Goal: Information Seeking & Learning: Find specific page/section

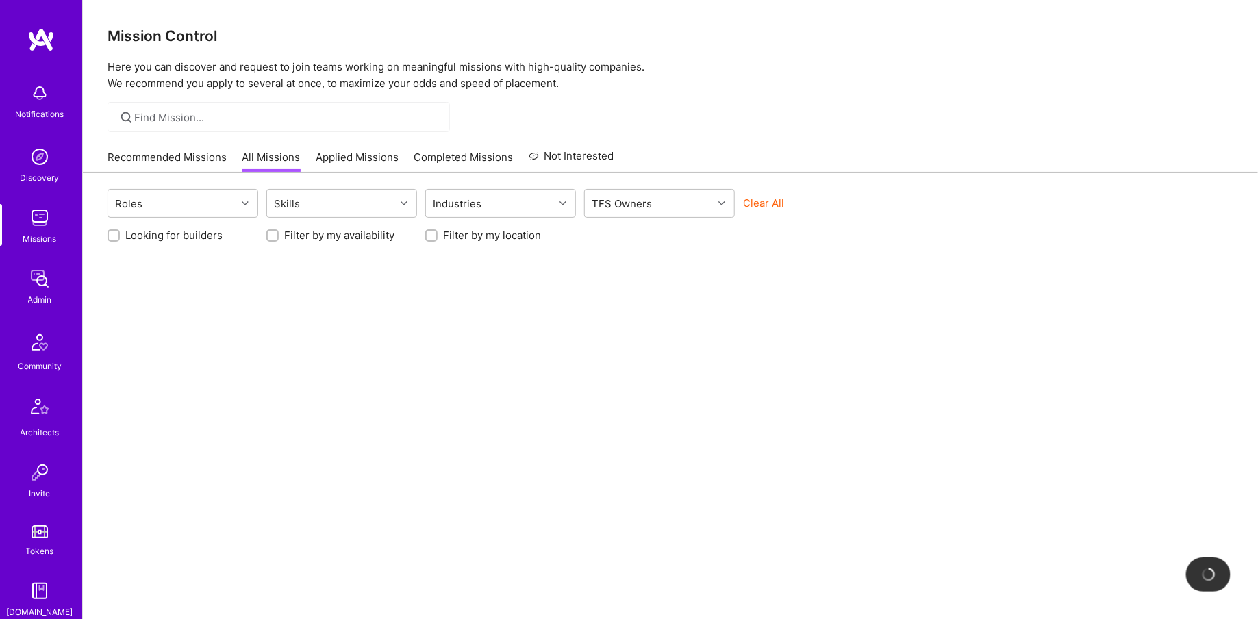
click at [55, 293] on link "Admin" at bounding box center [39, 286] width 85 height 42
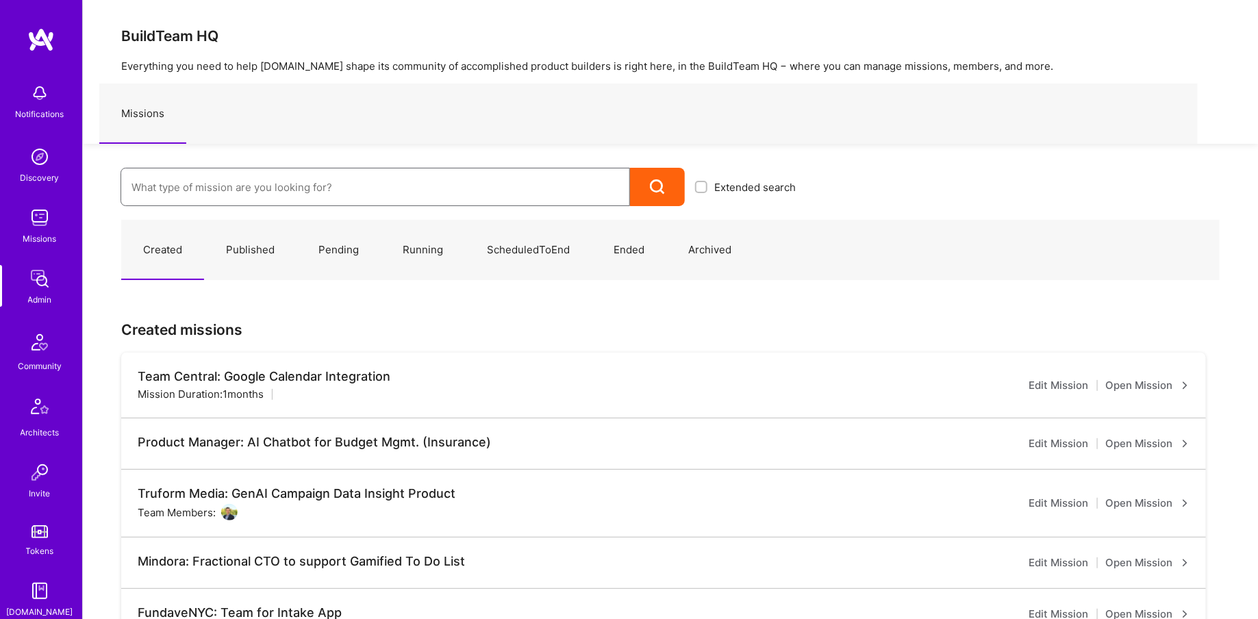
click at [221, 199] on input at bounding box center [374, 187] width 487 height 35
type input "roger"
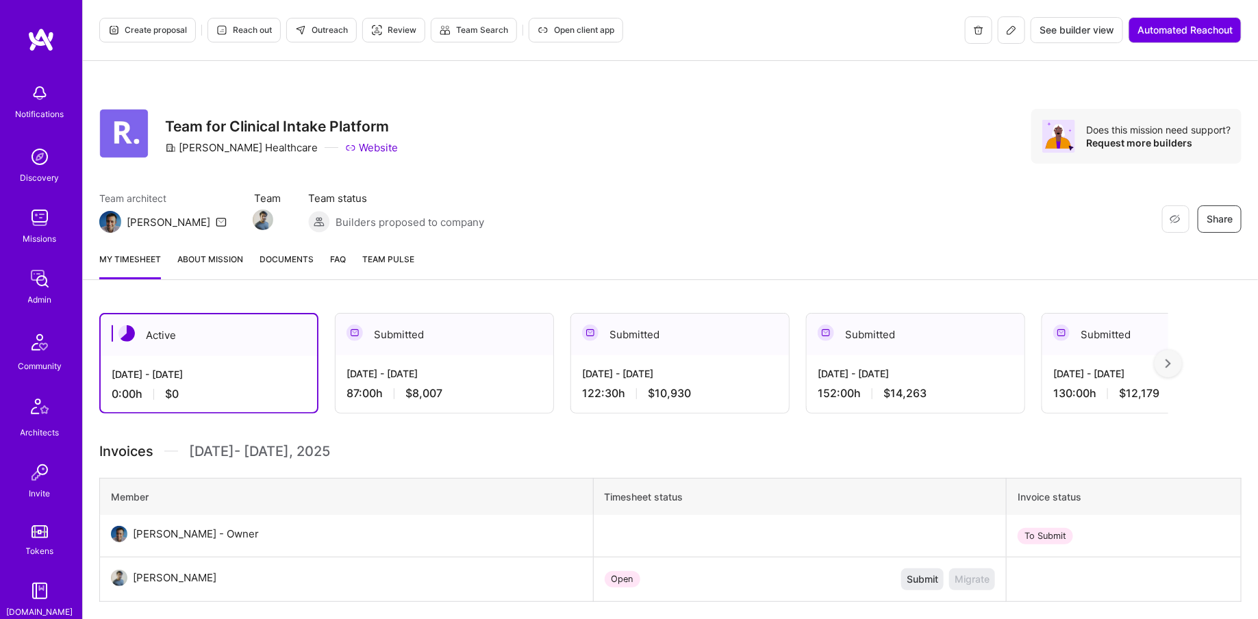
click at [1002, 38] on button at bounding box center [1010, 29] width 27 height 27
click at [302, 258] on span "Documents" at bounding box center [286, 259] width 54 height 14
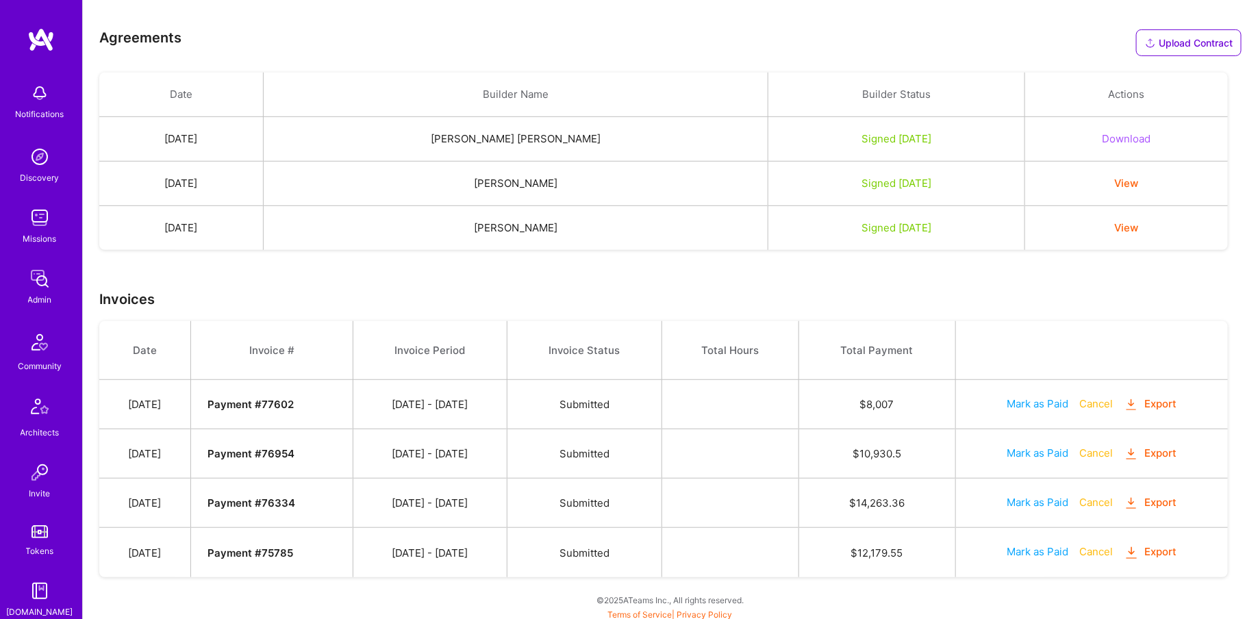
scroll to position [283, 0]
click at [1131, 221] on button "View" at bounding box center [1126, 228] width 24 height 14
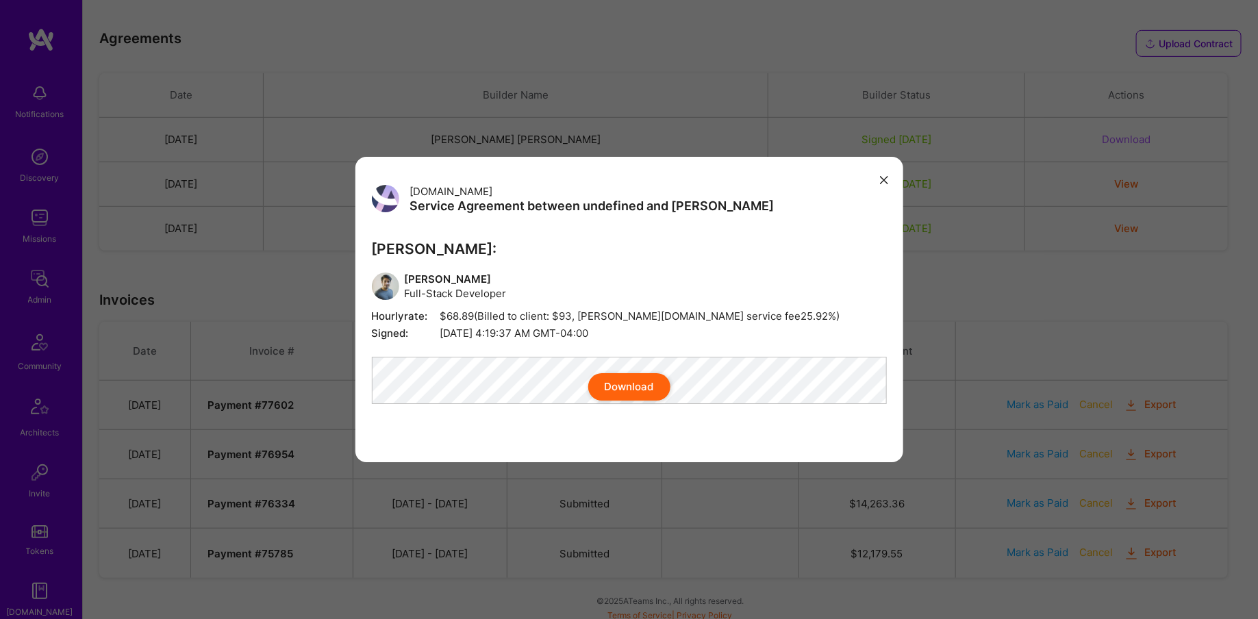
scroll to position [283, 0]
click at [452, 62] on div "A.Team Service Agreement between undefined and A.Teamer A.Teamer: Rishav Anand …" at bounding box center [629, 309] width 1258 height 619
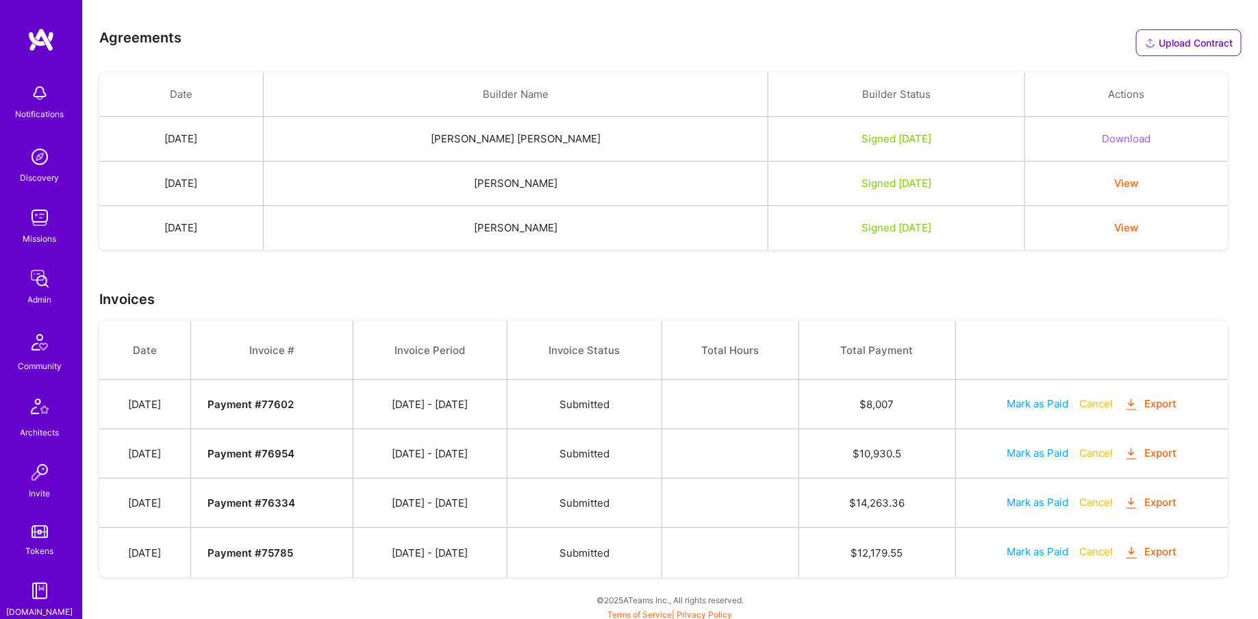
click at [1127, 178] on button "View" at bounding box center [1126, 183] width 24 height 14
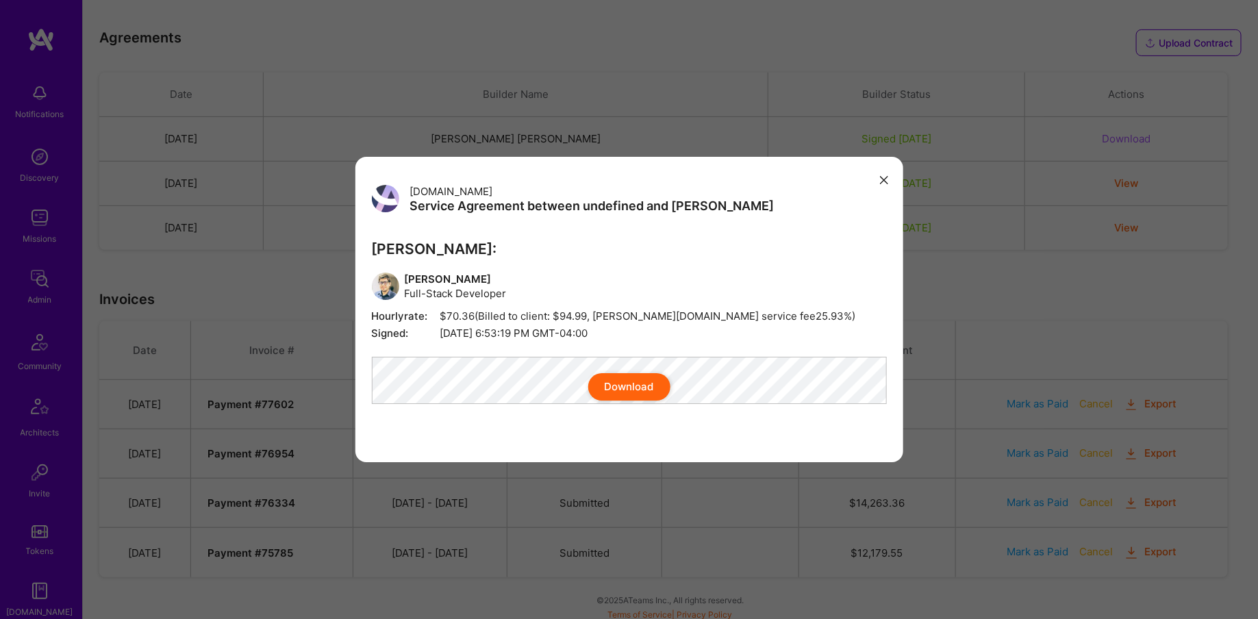
click at [623, 398] on button "Download" at bounding box center [629, 386] width 82 height 27
click at [874, 162] on div "A.Team Service Agreement between undefined and A.Teamer A.Teamer: Antonio Storn…" at bounding box center [629, 309] width 548 height 305
click at [882, 176] on icon "modal" at bounding box center [884, 180] width 8 height 8
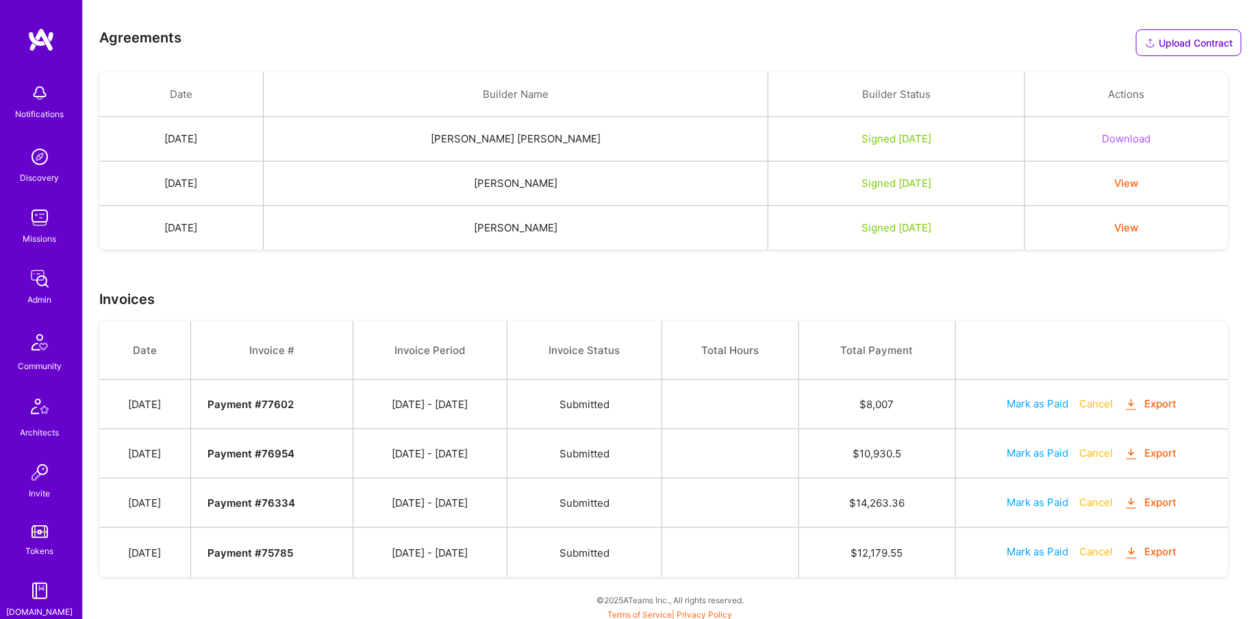
click at [1130, 137] on button "Download" at bounding box center [1125, 138] width 49 height 14
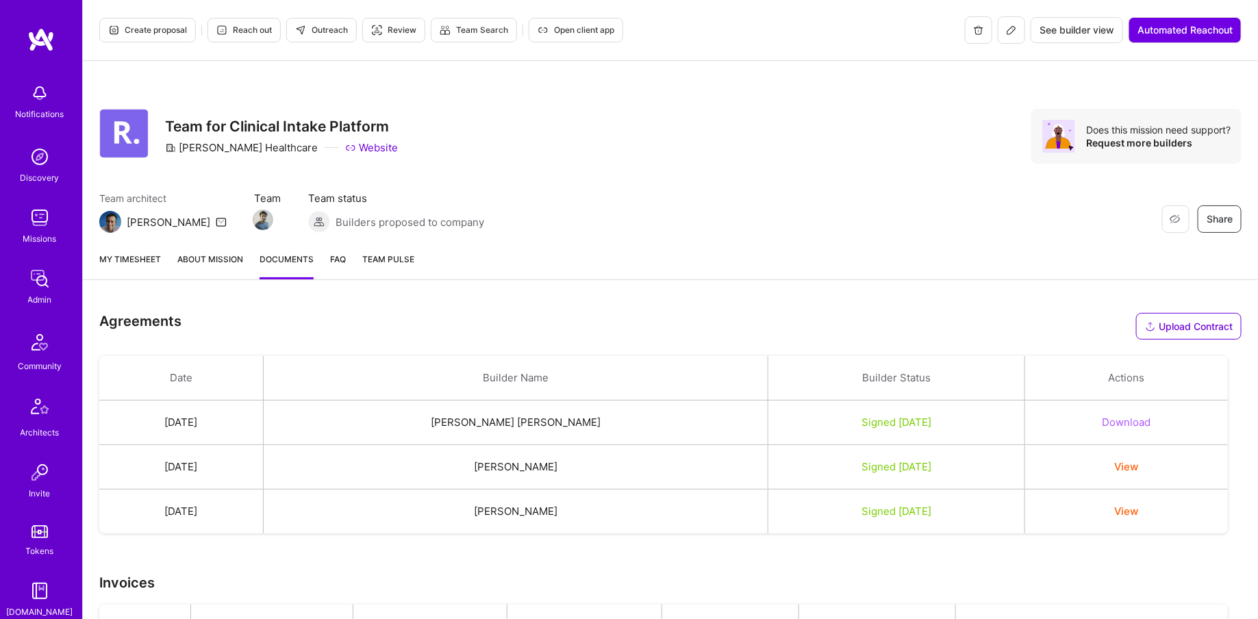
click at [571, 30] on span "Open client app" at bounding box center [575, 30] width 77 height 12
click at [1124, 512] on button "View" at bounding box center [1126, 511] width 24 height 14
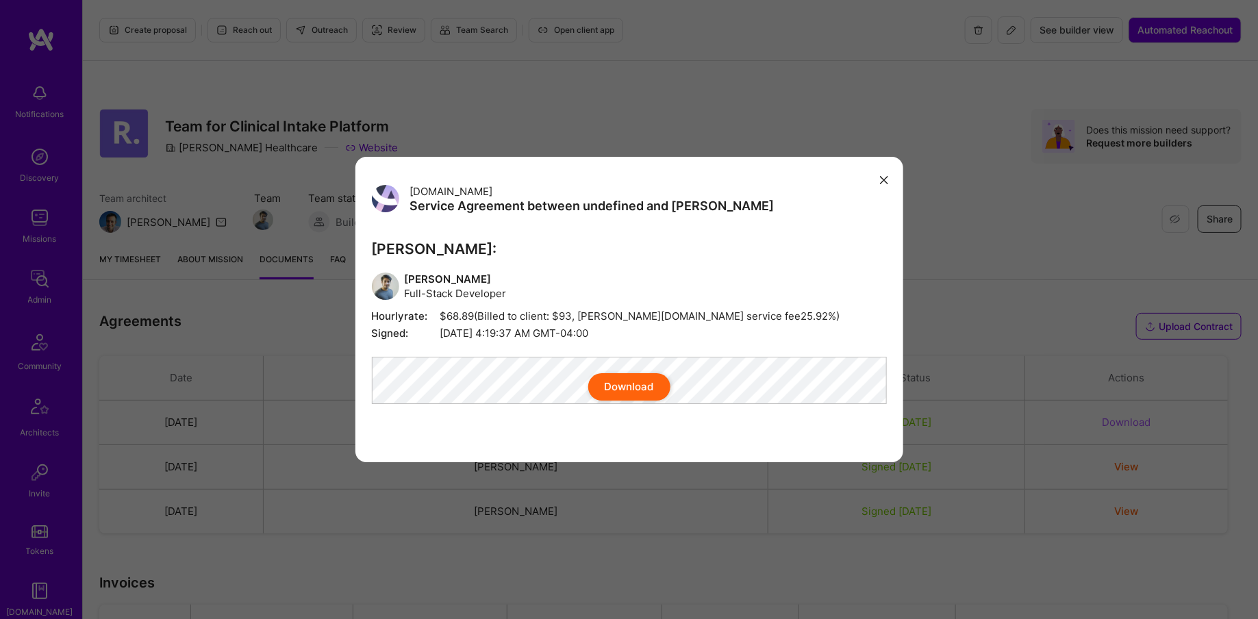
click at [494, 141] on div "A.Team Service Agreement between undefined and A.Teamer A.Teamer: Rishav Anand …" at bounding box center [629, 309] width 1258 height 619
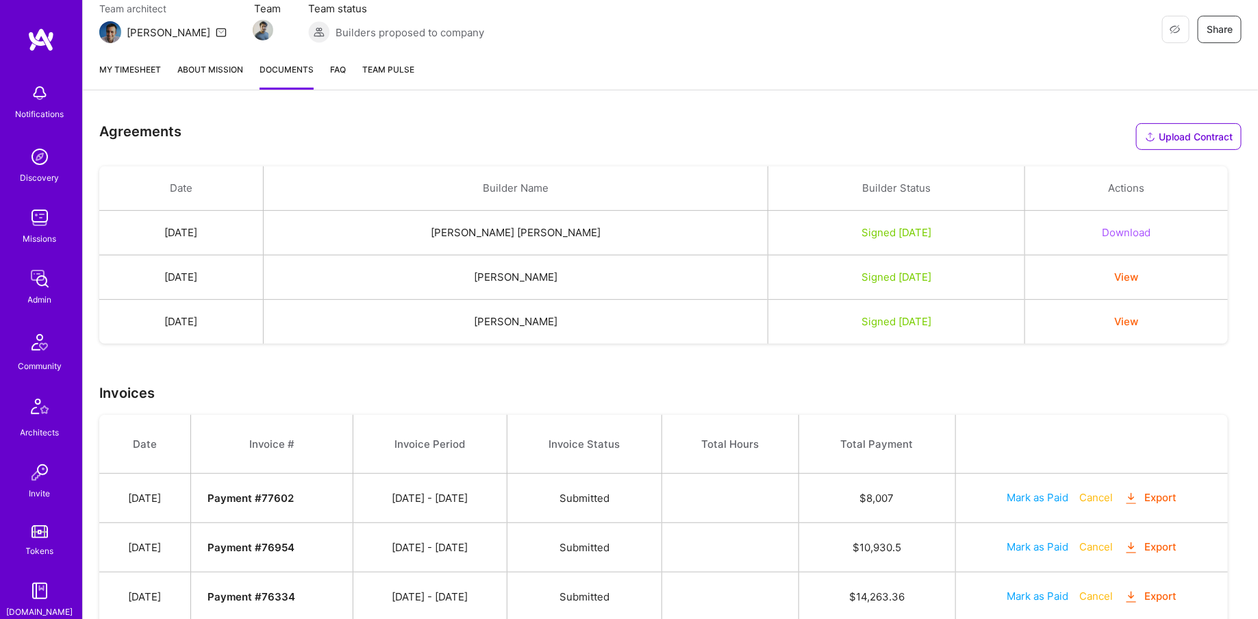
scroll to position [283, 0]
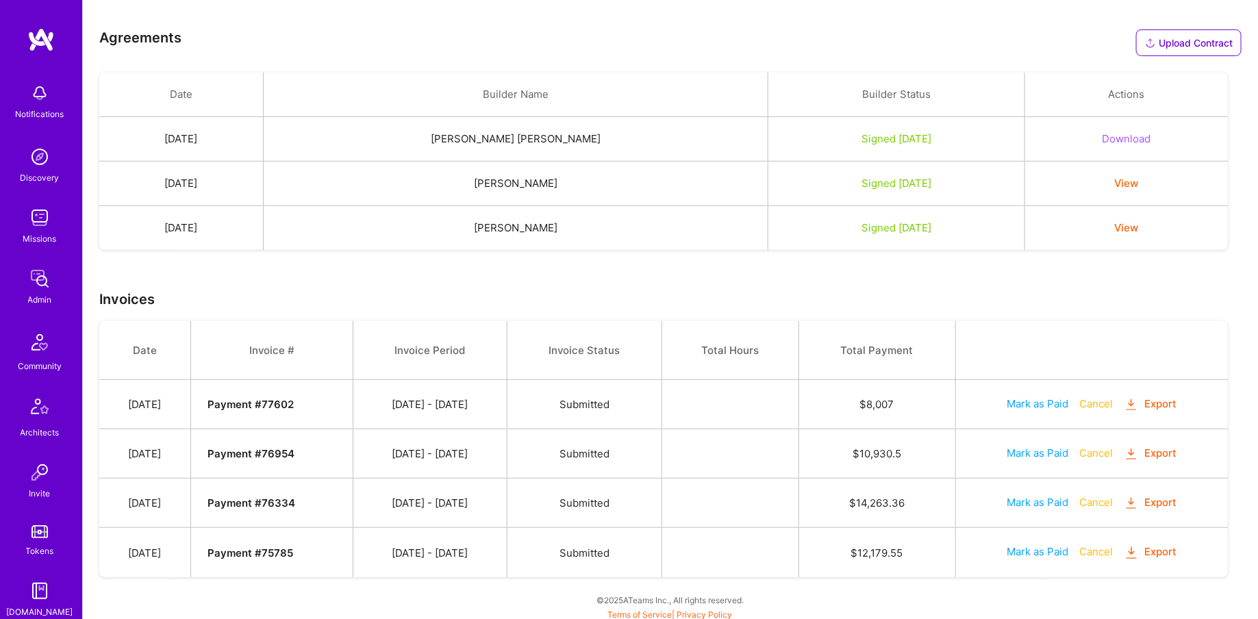
click at [31, 266] on img at bounding box center [39, 278] width 27 height 27
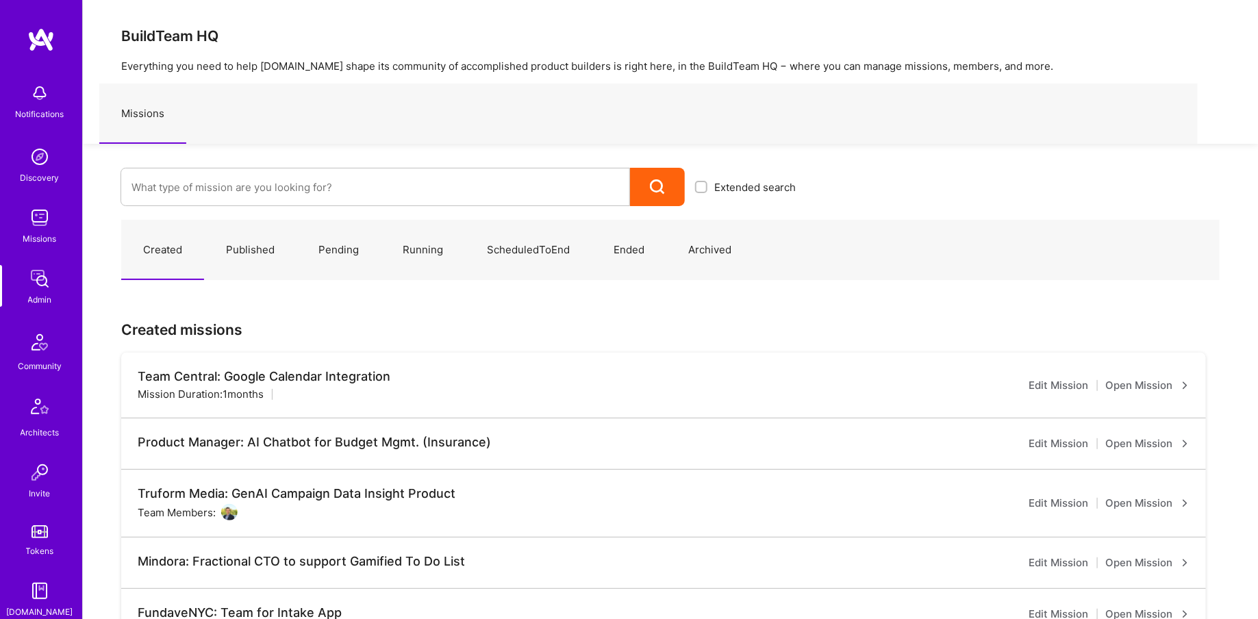
click at [205, 207] on div "Created Published Pending Running ScheduledToEnd Ended Archived Created mission…" at bounding box center [670, 623] width 1175 height 834
click at [185, 196] on input at bounding box center [374, 187] width 487 height 35
type input "brew"
click at [200, 224] on link "Brew: Strategic marketing platform ( Archived )" at bounding box center [462, 231] width 685 height 35
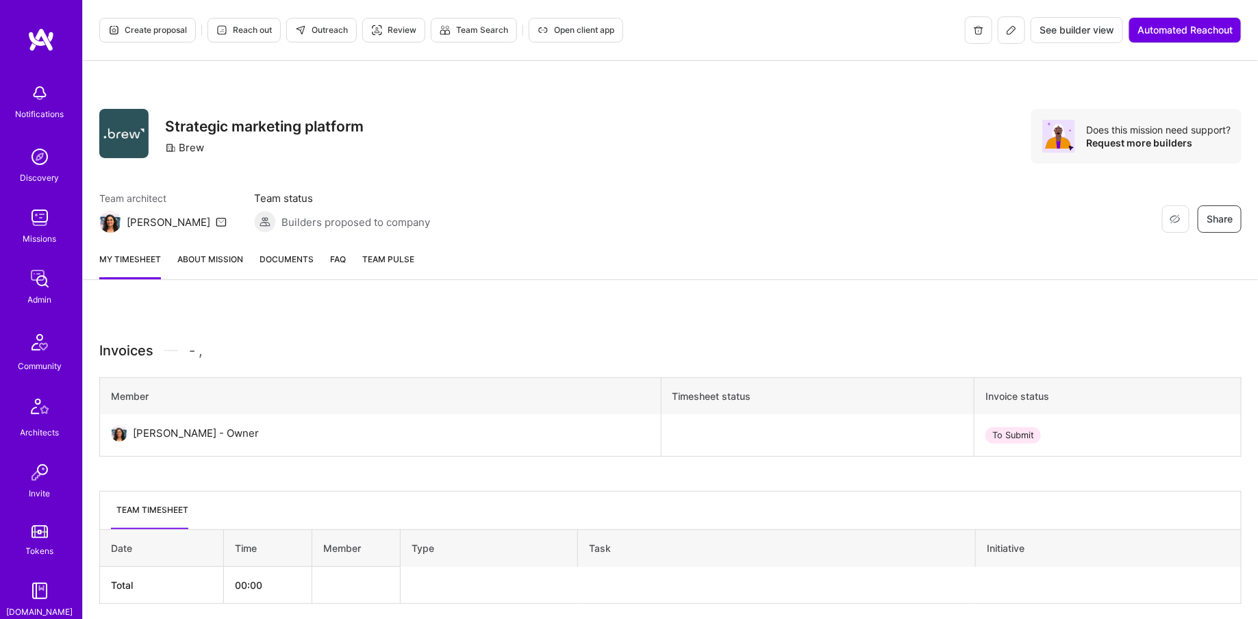
click at [565, 29] on span "Open client app" at bounding box center [575, 30] width 77 height 12
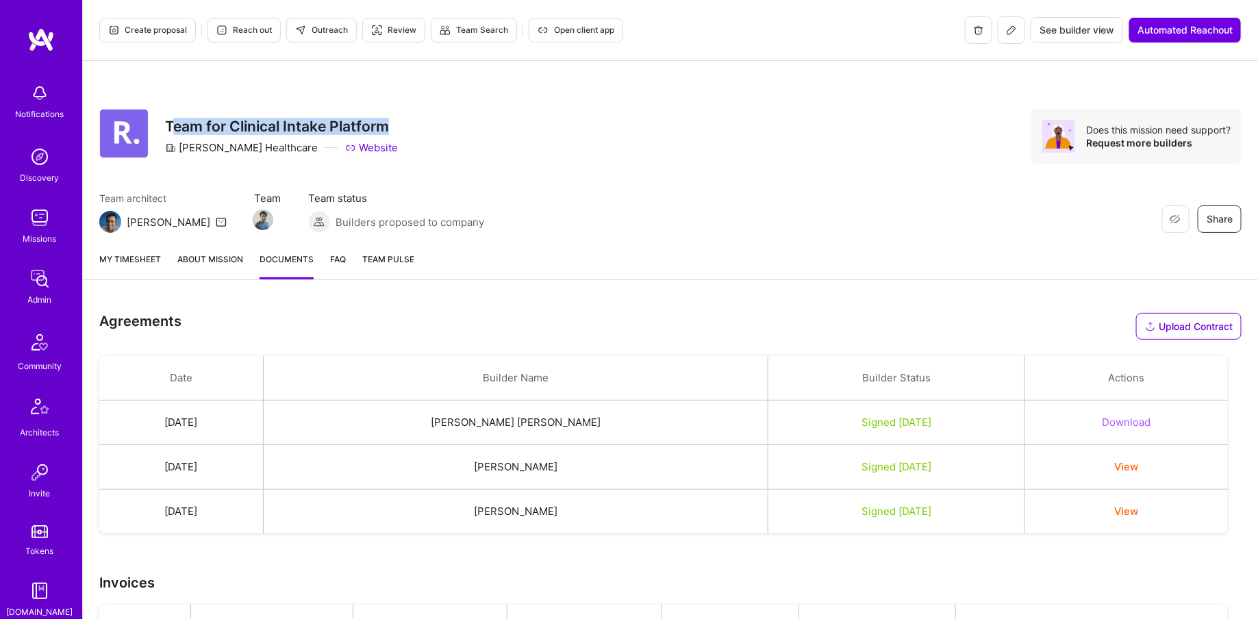
drag, startPoint x: 170, startPoint y: 121, endPoint x: 386, endPoint y: 131, distance: 215.9
click at [386, 131] on h3 "Team for Clinical Intake Platform" at bounding box center [281, 126] width 233 height 17
copy h3 "eam for Clinical Intake Platform"
click at [1130, 511] on button "View" at bounding box center [1126, 511] width 24 height 14
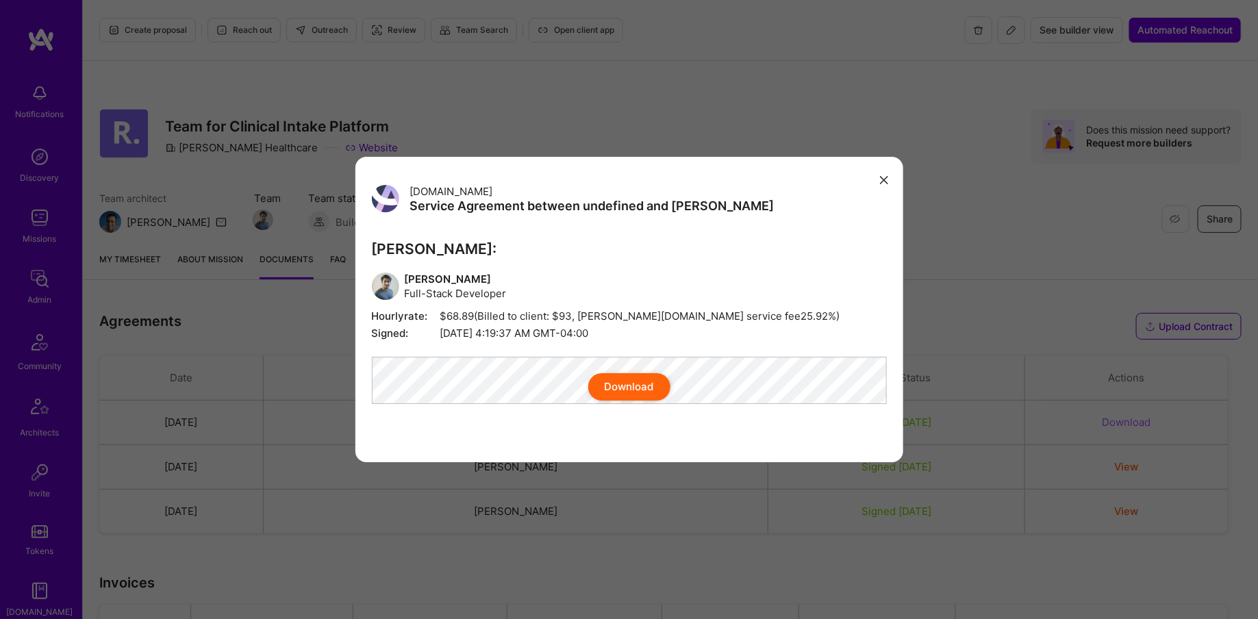
click at [502, 385] on div "Download" at bounding box center [629, 386] width 515 height 27
click at [632, 389] on button "Download" at bounding box center [629, 386] width 82 height 27
click at [741, 88] on div "A.Team Service Agreement between undefined and A.Teamer A.Teamer: Rishav Anand …" at bounding box center [629, 309] width 1258 height 619
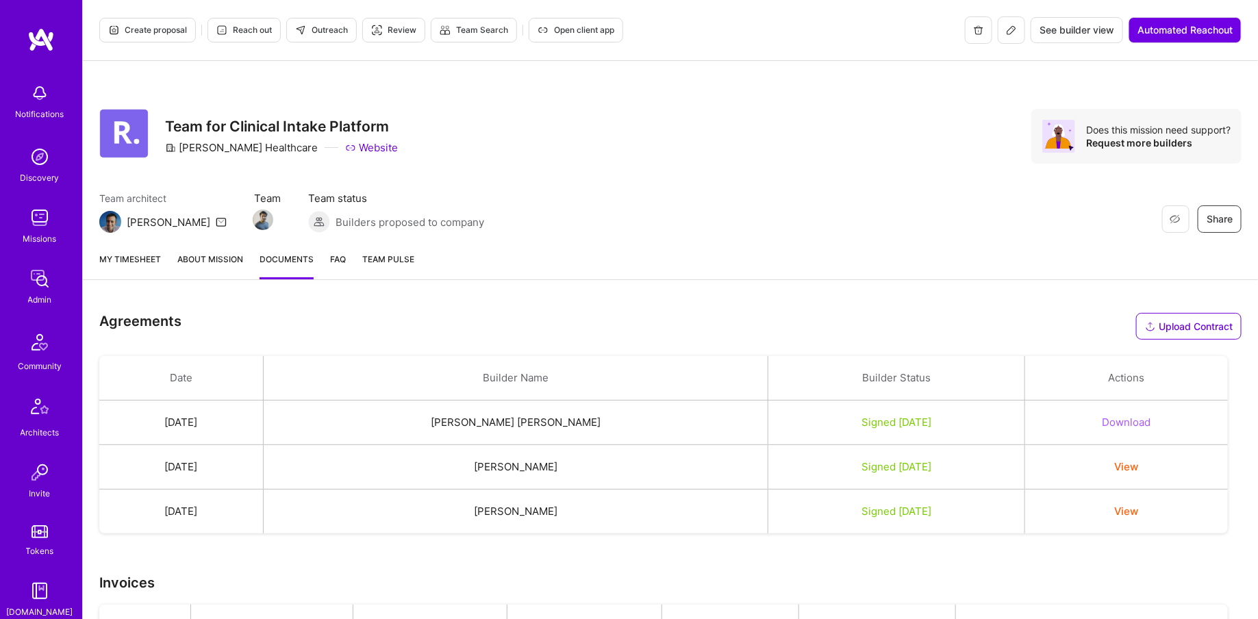
click at [51, 271] on img at bounding box center [39, 278] width 27 height 27
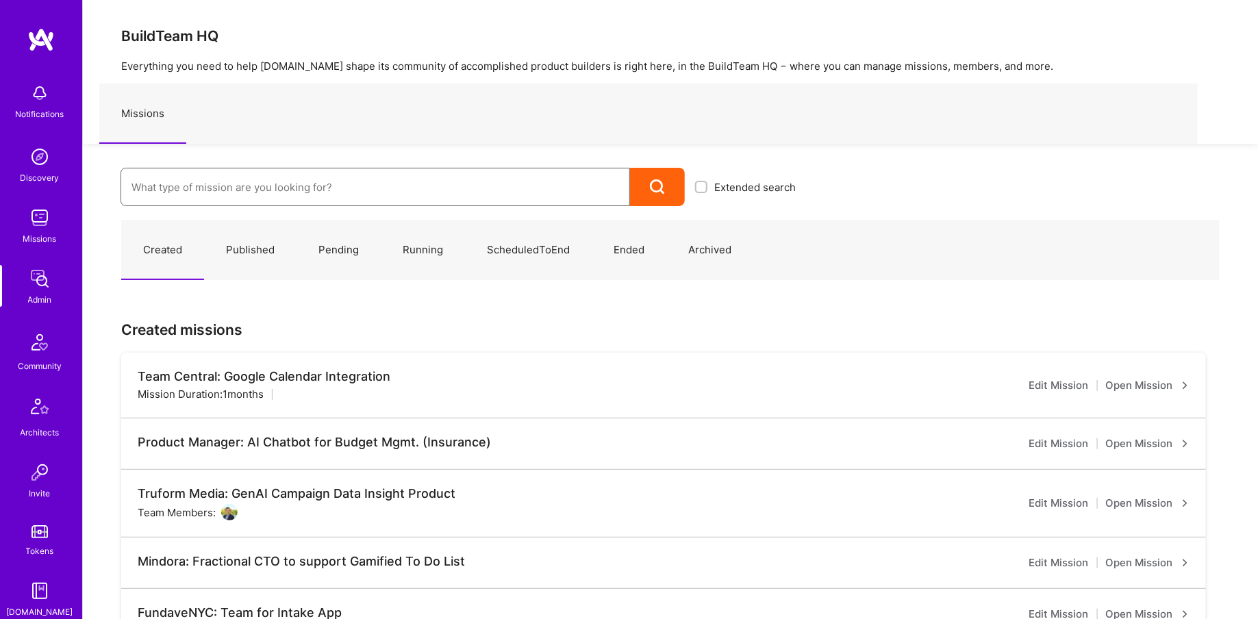
click at [285, 190] on input at bounding box center [374, 187] width 487 height 35
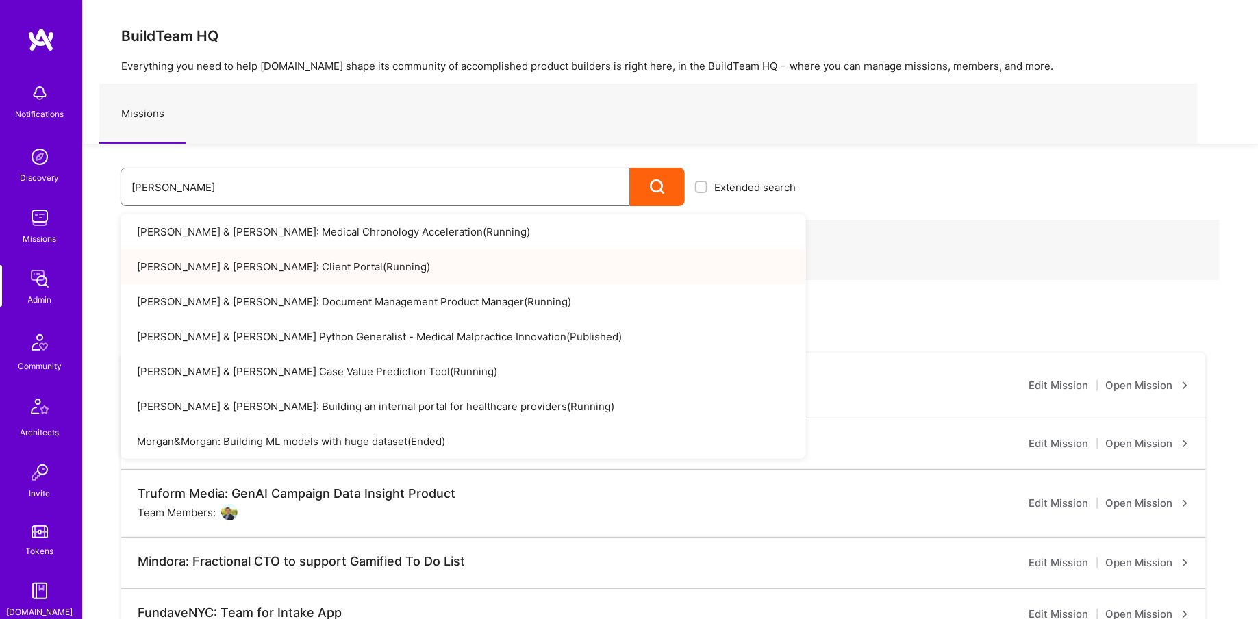
type input "Morgan"
click at [303, 301] on link "Morgan & Morgan: Document Management Product Manager ( Running )" at bounding box center [462, 301] width 685 height 35
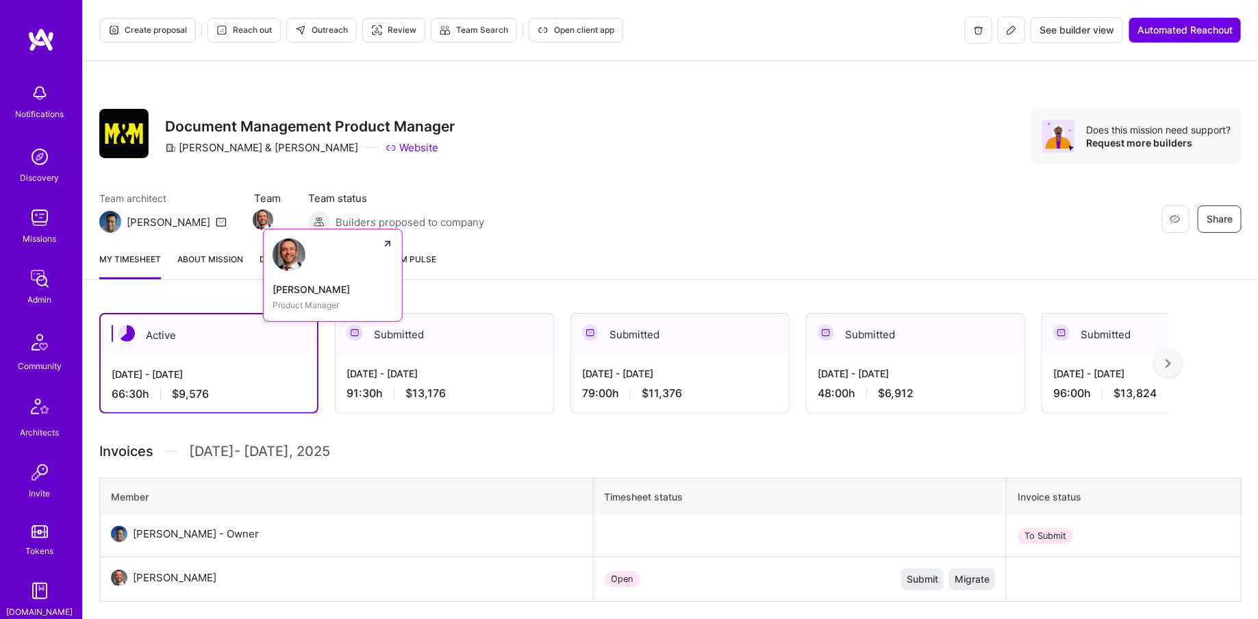
click at [253, 215] on img at bounding box center [263, 219] width 21 height 21
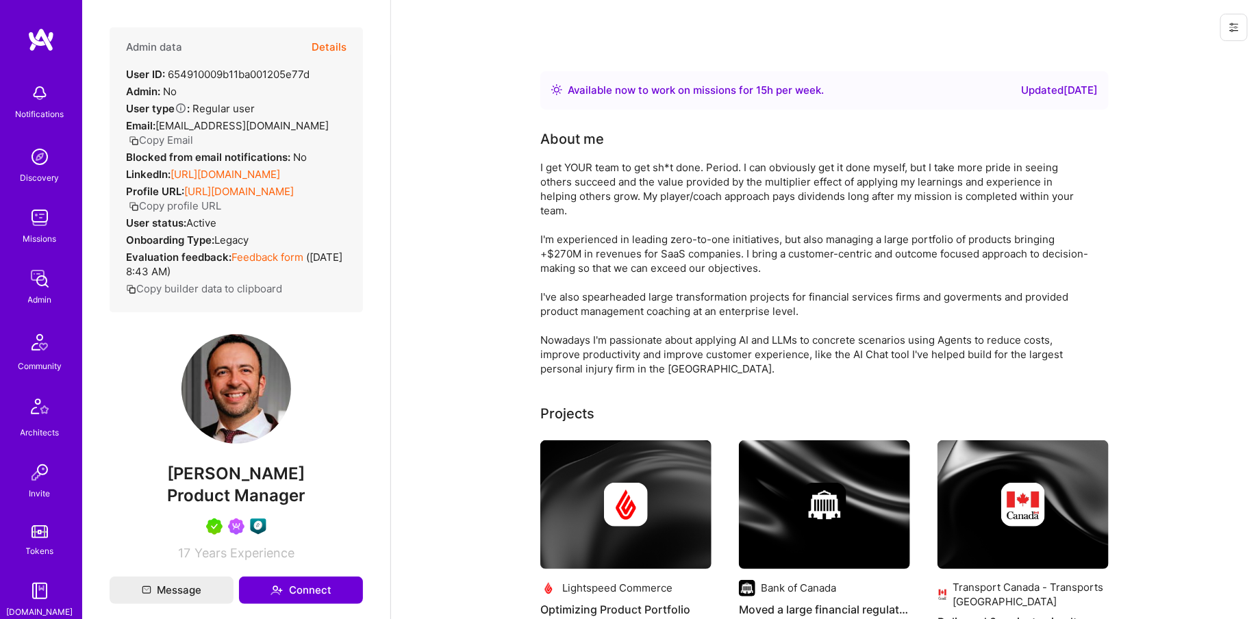
click at [228, 173] on link "[URL][DOMAIN_NAME]" at bounding box center [225, 174] width 110 height 13
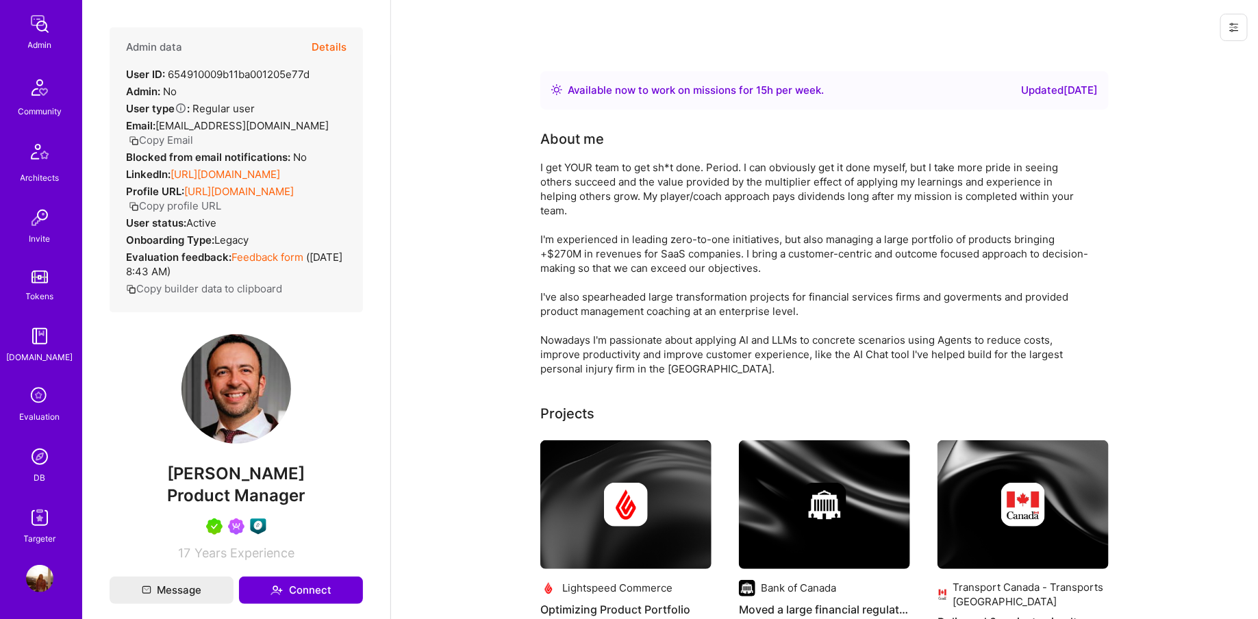
click at [33, 462] on img at bounding box center [39, 456] width 27 height 27
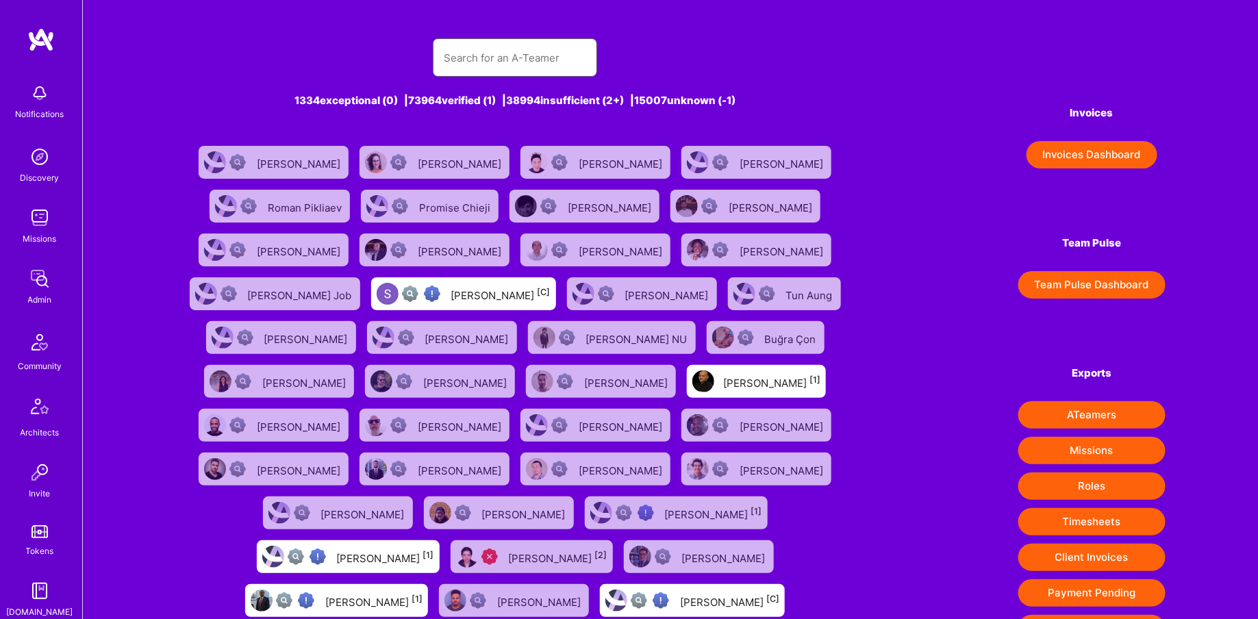
click at [519, 44] on input "text" at bounding box center [515, 57] width 142 height 35
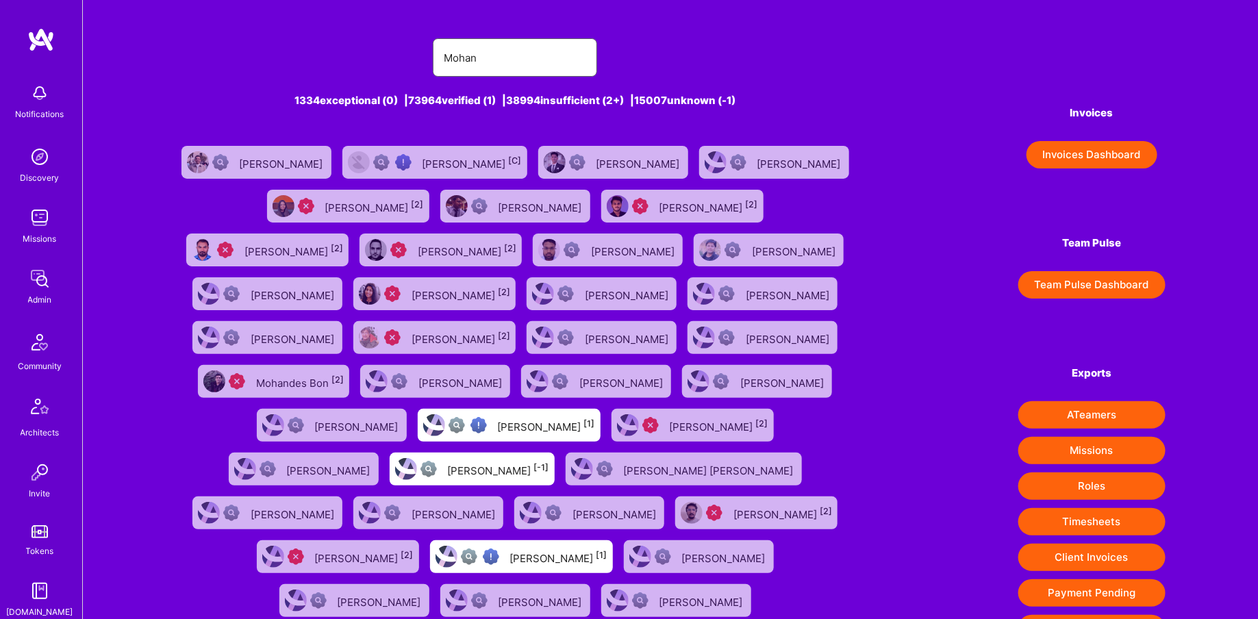
type input "mohan singh"
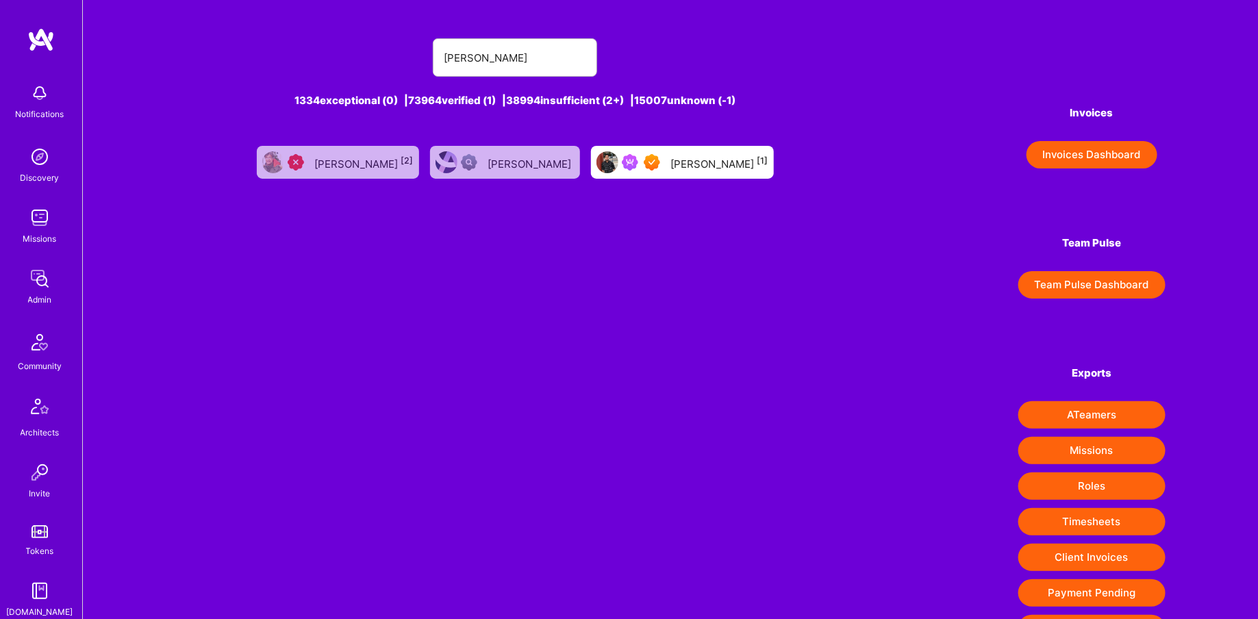
click at [608, 173] on div "Mohan Singh [1]" at bounding box center [682, 162] width 183 height 33
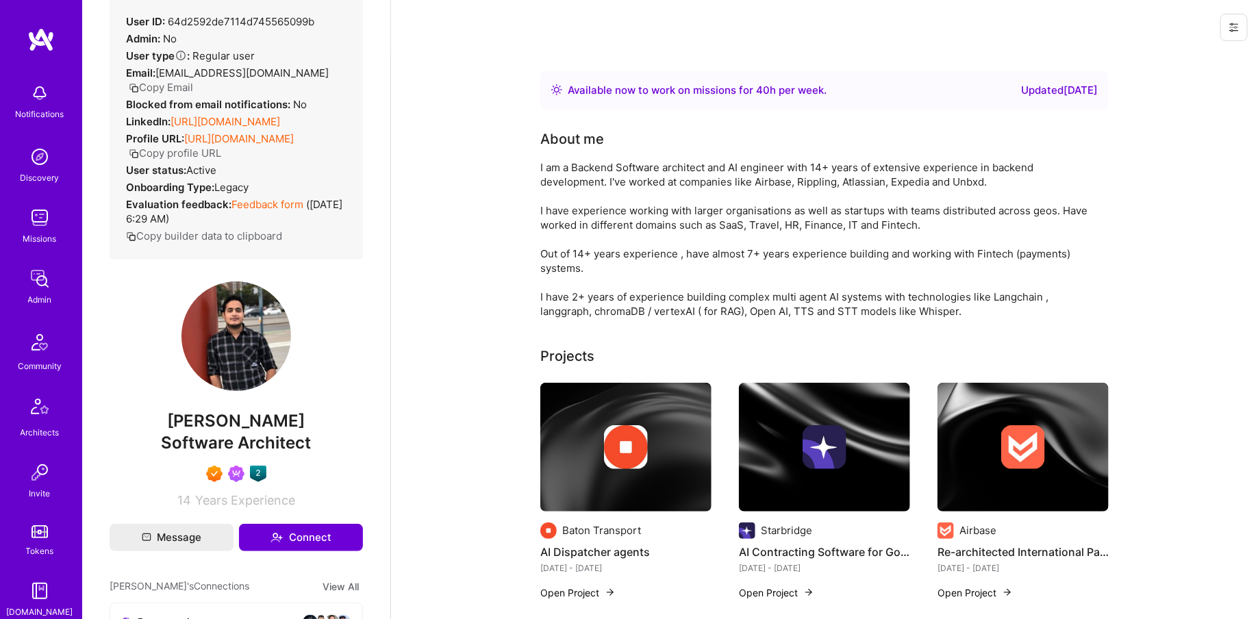
scroll to position [211, 0]
